Goal: Information Seeking & Learning: Learn about a topic

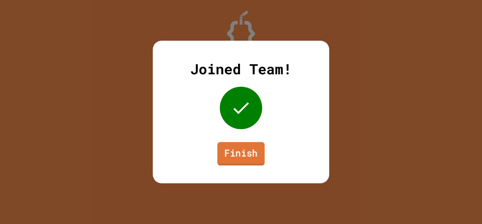
click at [234, 154] on link "Finish" at bounding box center [241, 153] width 47 height 23
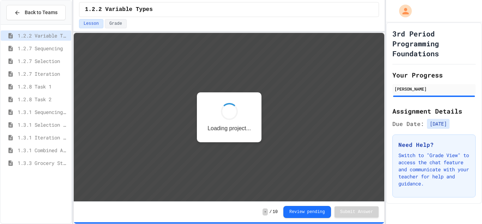
scroll to position [1, 0]
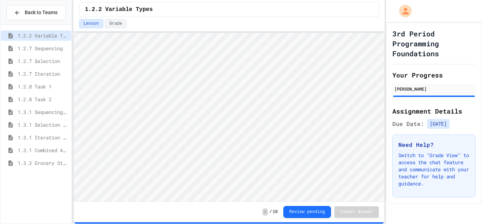
click at [57, 138] on span "1.3.1 Iteration Patterns/Trends" at bounding box center [43, 137] width 51 height 7
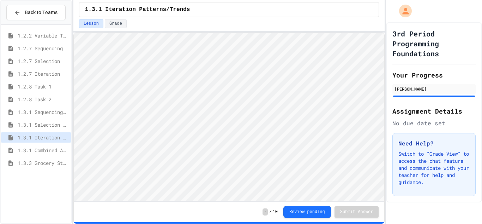
scroll to position [1, 0]
click at [42, 152] on span "1.3.1 Combined Algorithims" at bounding box center [43, 149] width 51 height 7
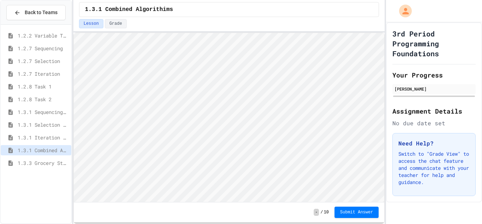
click at [42, 162] on span "1.3.3 Grocery Store Task" at bounding box center [43, 162] width 51 height 7
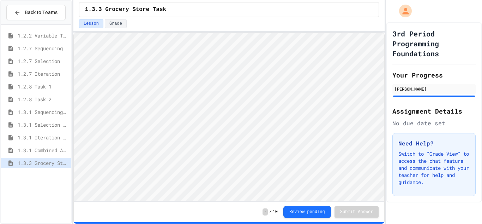
scroll to position [1, 0]
click at [46, 148] on span "1.3.1 Combined Algorithims" at bounding box center [43, 149] width 51 height 7
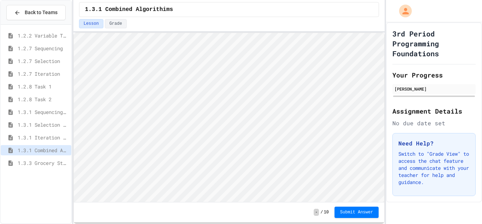
scroll to position [1, 0]
click at [43, 136] on span "1.3.1 Iteration Patterns/Trends" at bounding box center [43, 137] width 51 height 7
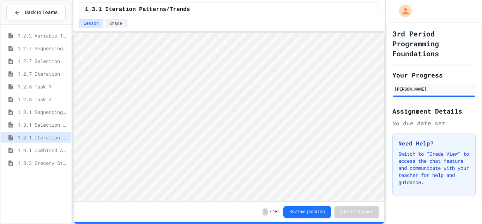
click at [52, 151] on span "1.3.1 Combined Algorithims" at bounding box center [43, 149] width 51 height 7
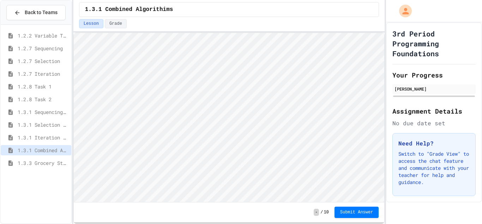
scroll to position [1, 0]
click at [25, 140] on span "1.3.1 Iteration Patterns/Trends" at bounding box center [43, 137] width 51 height 7
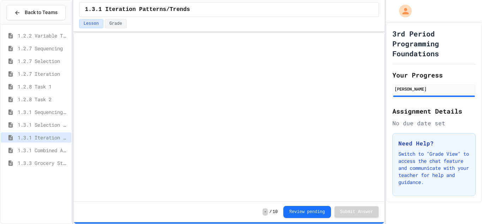
click at [34, 159] on span "1.3.3 Grocery Store Task" at bounding box center [43, 162] width 51 height 7
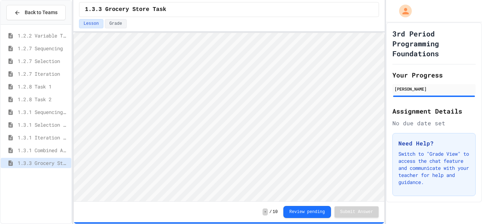
scroll to position [1, 4]
type textarea "**"
click at [56, 152] on span "1.3.1 Combined Algorithims" at bounding box center [43, 149] width 51 height 7
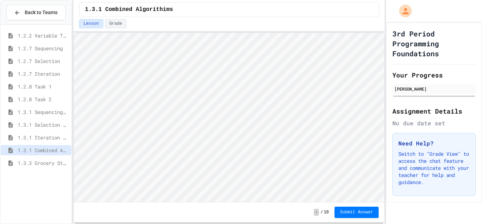
scroll to position [1, 0]
